Goal: Find specific page/section: Find specific page/section

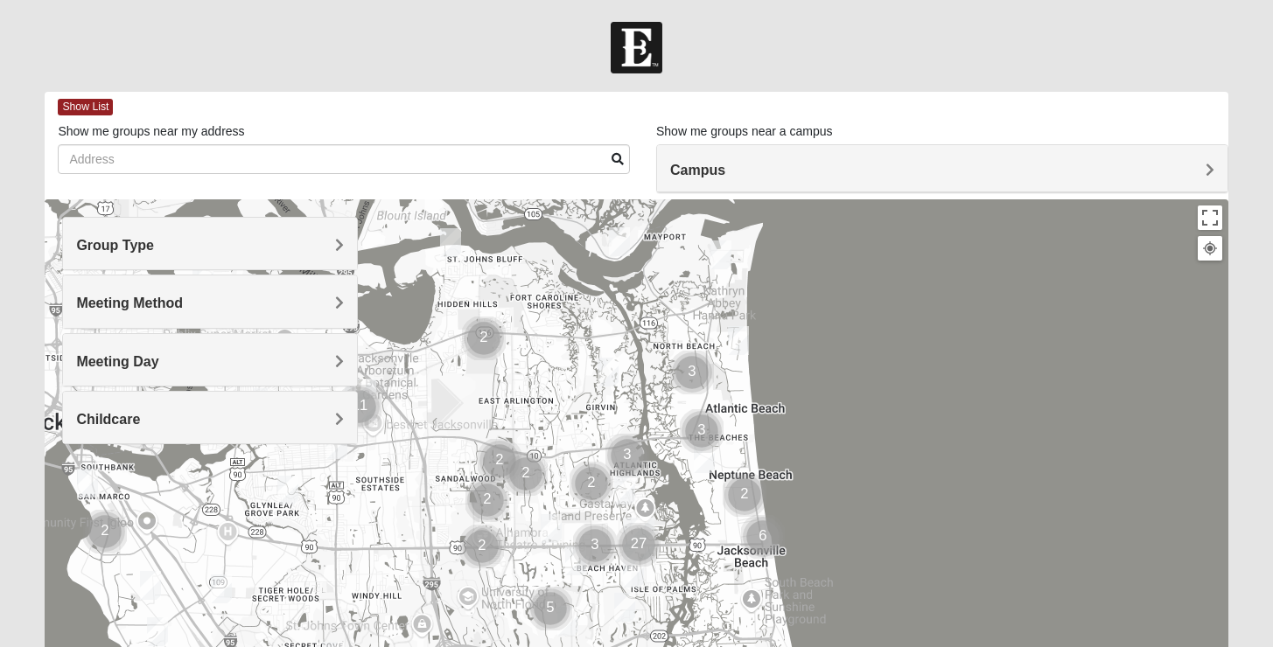
click at [734, 166] on h4 "Campus" at bounding box center [942, 170] width 544 height 17
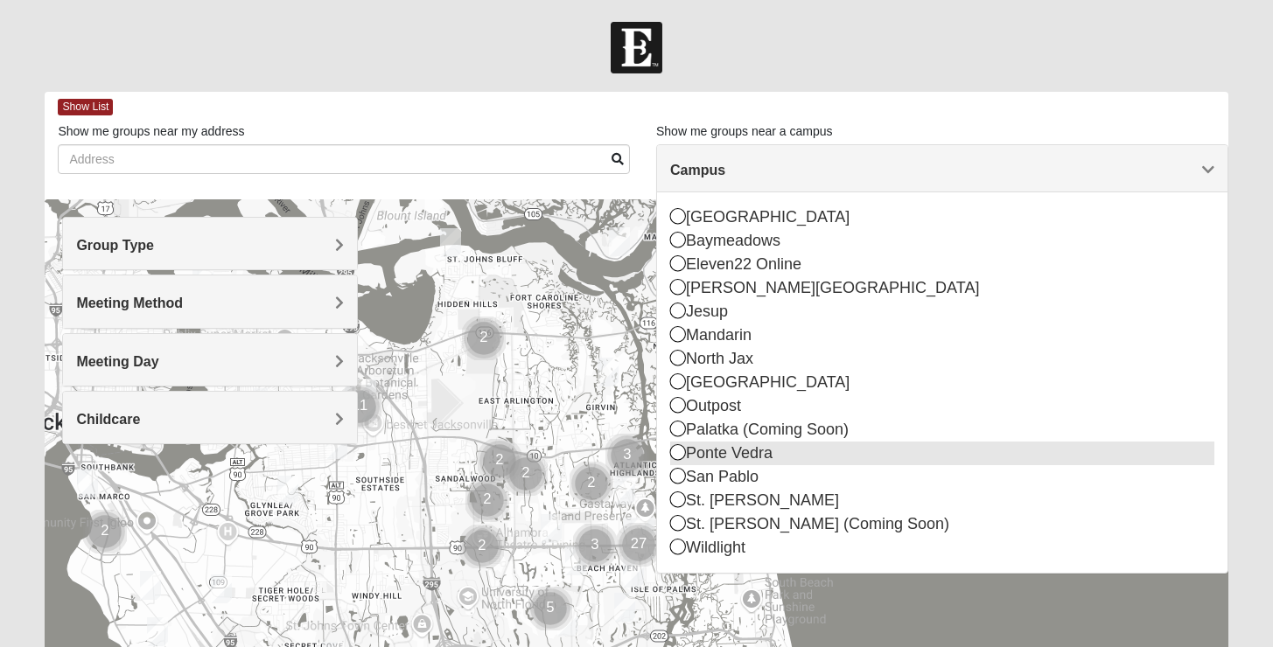
click at [762, 450] on div "Ponte Vedra" at bounding box center [942, 454] width 544 height 24
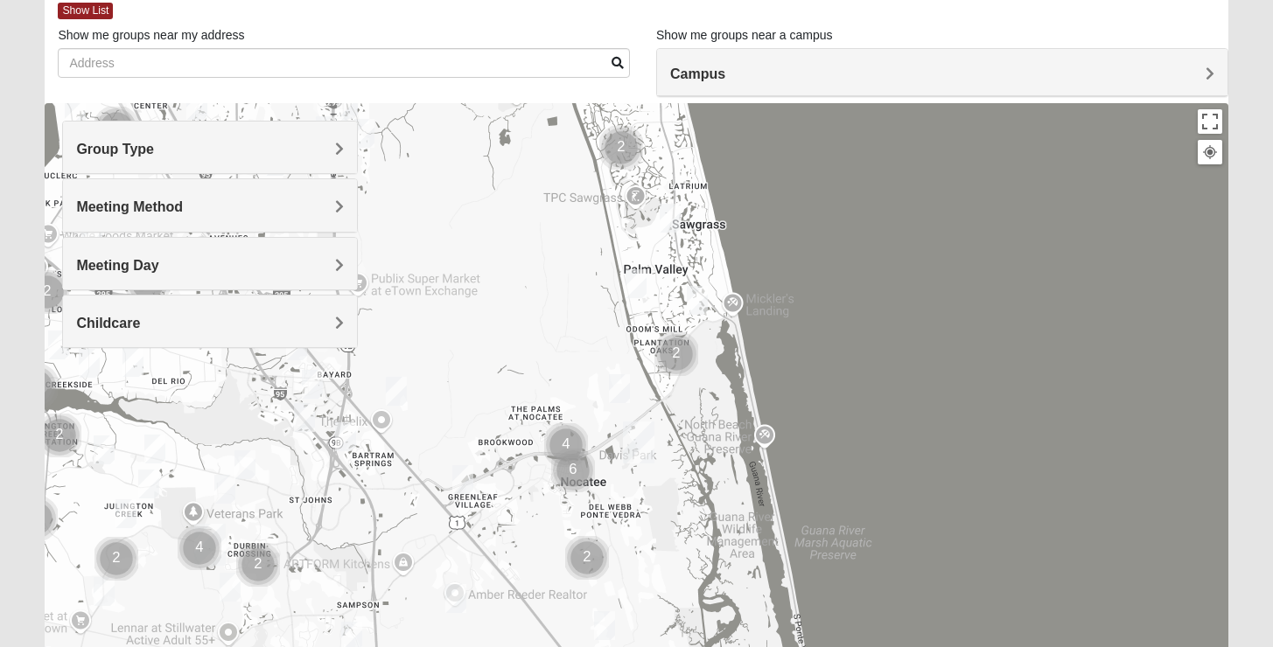
scroll to position [125, 0]
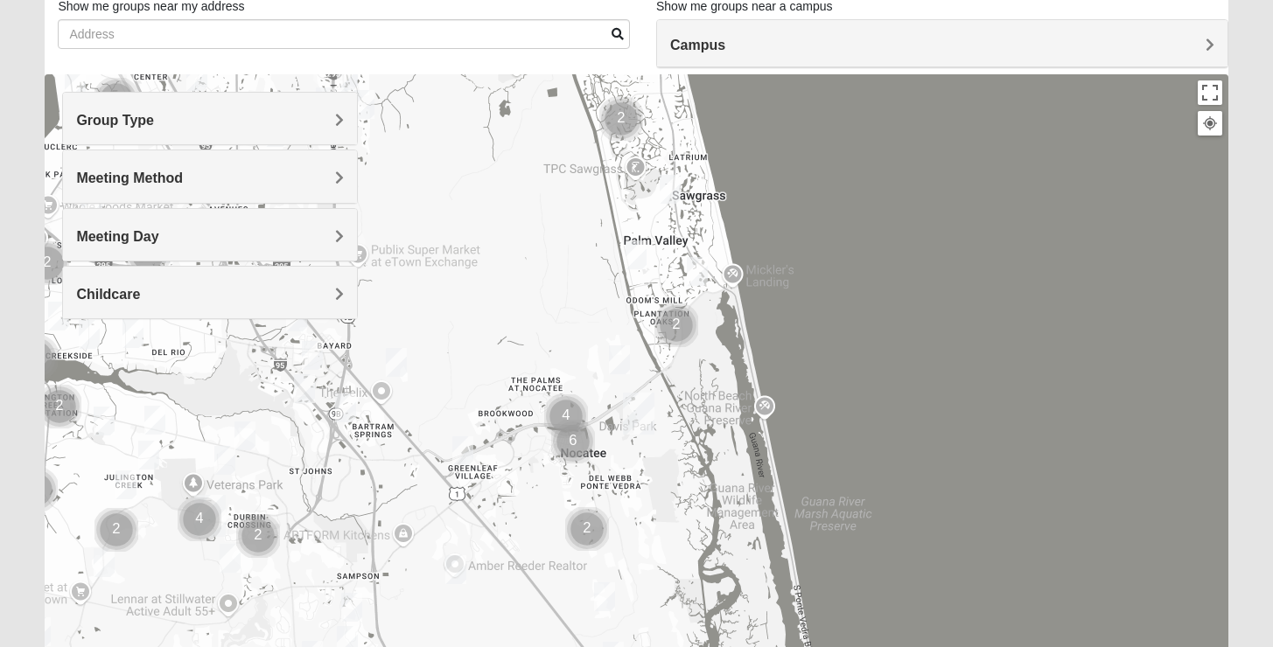
click at [224, 107] on div "Group Type" at bounding box center [210, 119] width 294 height 52
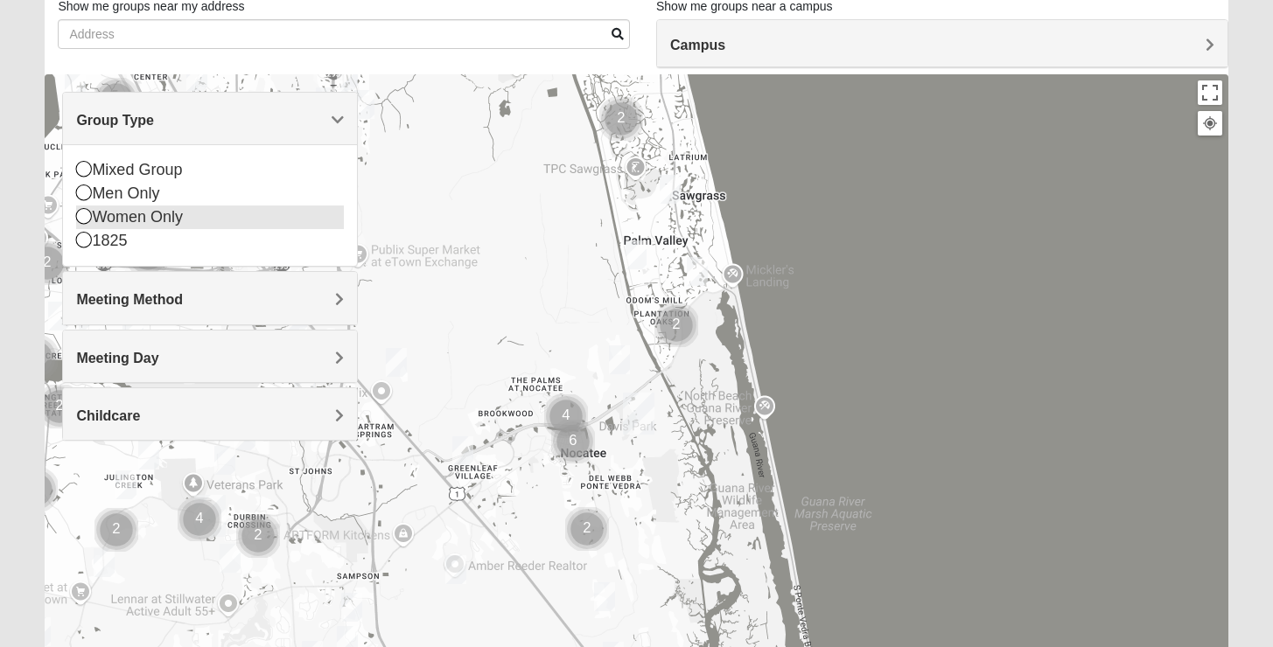
click at [186, 207] on div "Women Only" at bounding box center [210, 218] width 268 height 24
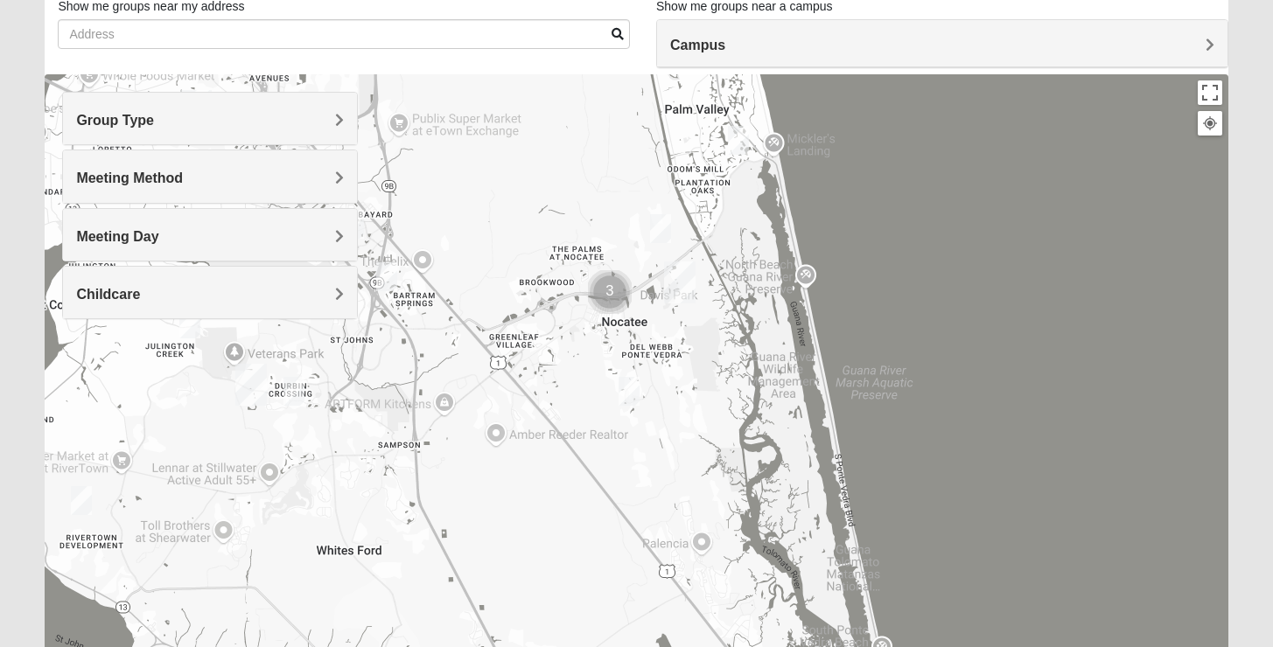
drag, startPoint x: 739, startPoint y: 461, endPoint x: 786, endPoint y: 326, distance: 142.7
click at [786, 326] on div at bounding box center [636, 424] width 1182 height 700
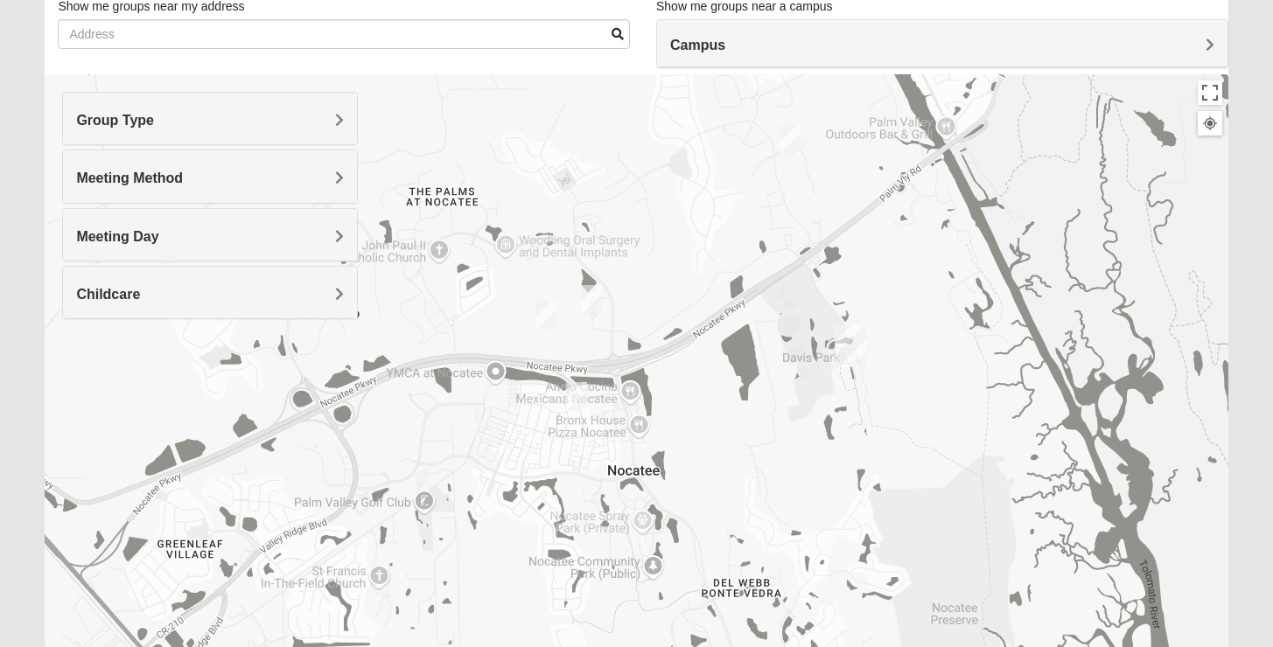
click at [581, 401] on img "Womens Santos (Portuguese-Speaking) 32081" at bounding box center [576, 396] width 21 height 29
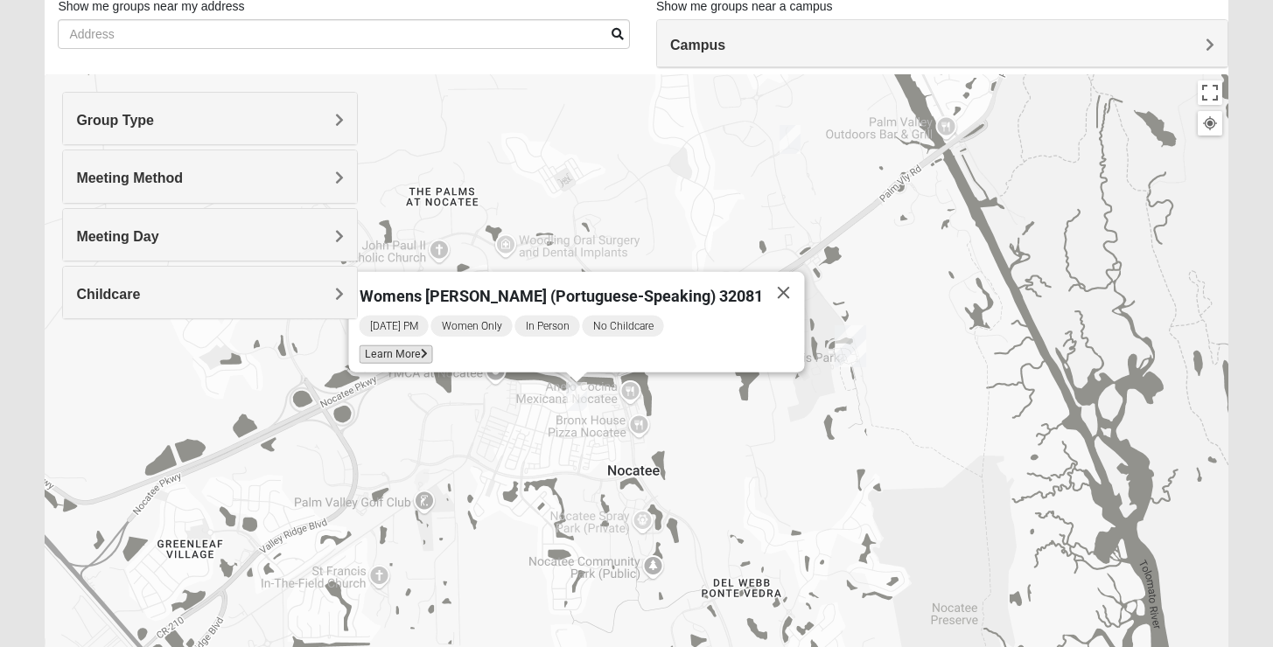
click at [432, 347] on span "Learn More" at bounding box center [395, 354] width 73 height 18
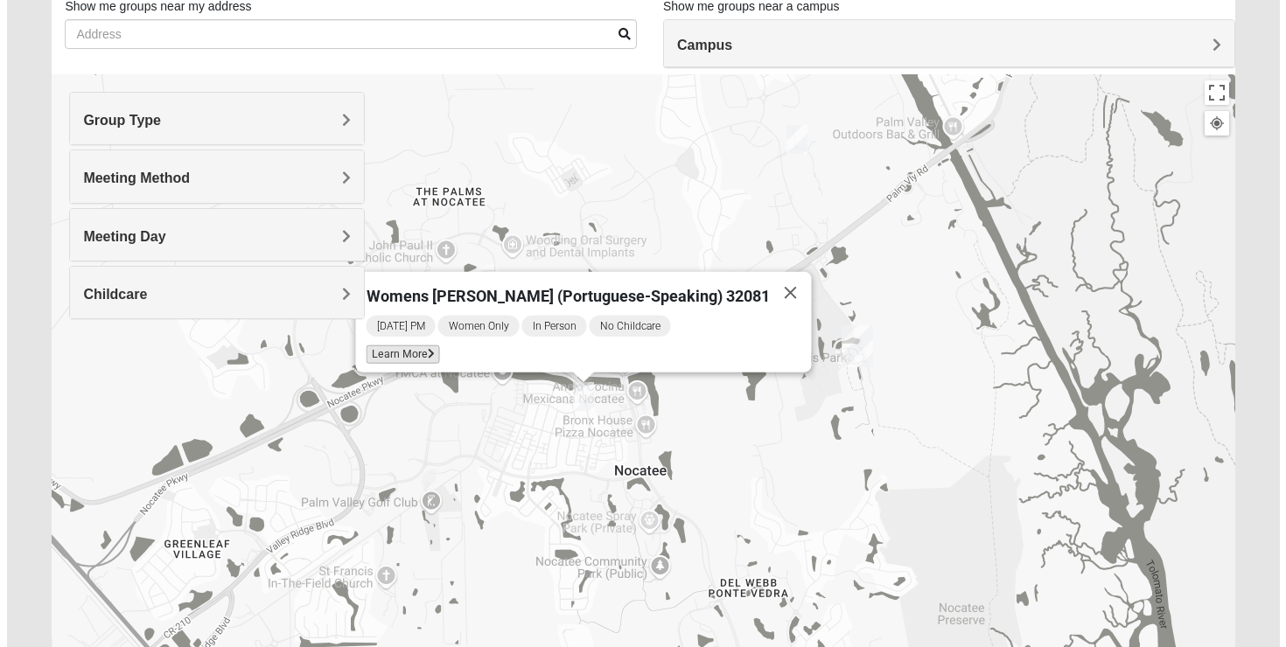
scroll to position [48, 0]
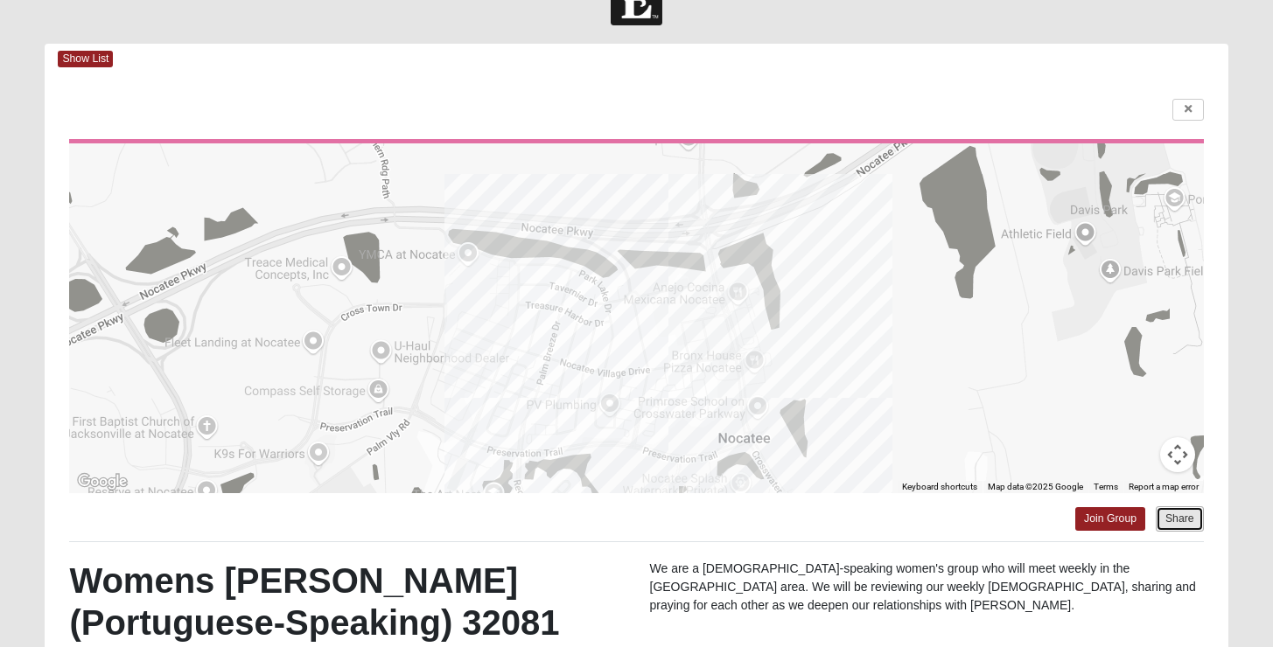
click at [1182, 515] on button "Share" at bounding box center [1179, 518] width 48 height 25
